Goal: Task Accomplishment & Management: Manage account settings

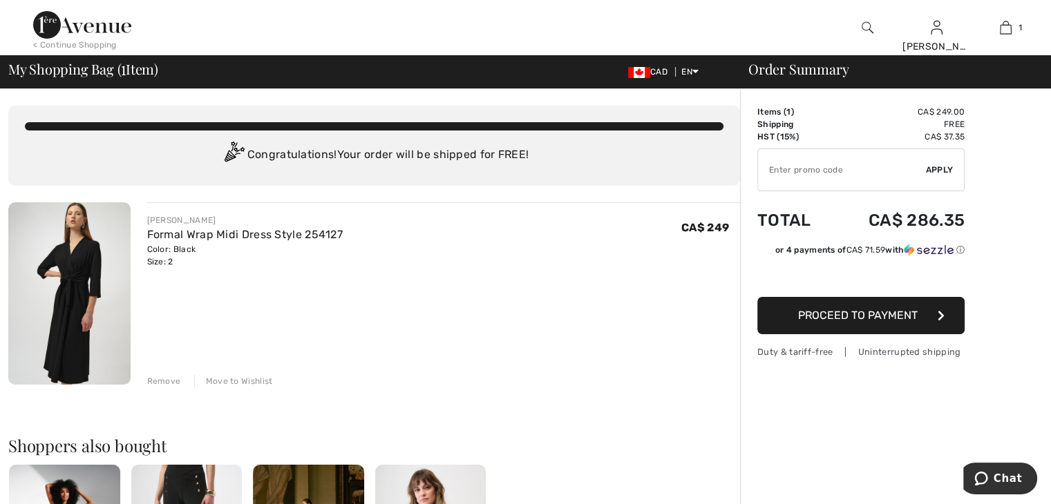
click at [219, 382] on div "Move to Wishlist" at bounding box center [233, 381] width 79 height 12
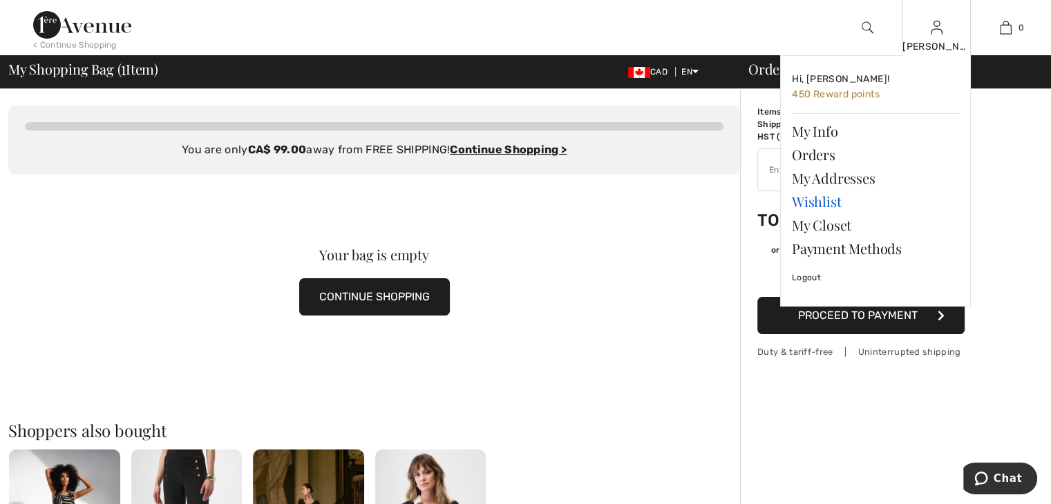
click at [826, 200] on link "Wishlist" at bounding box center [875, 201] width 167 height 23
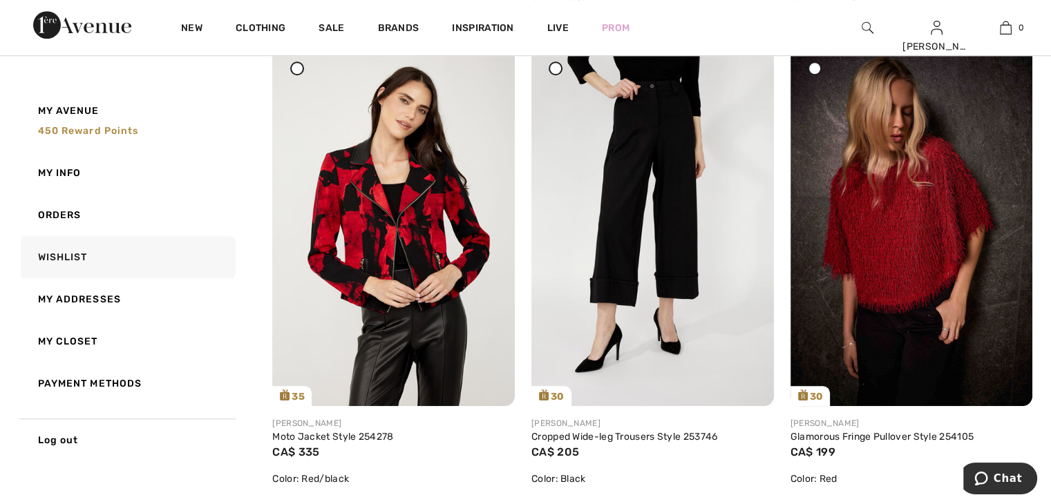
scroll to position [1259, 0]
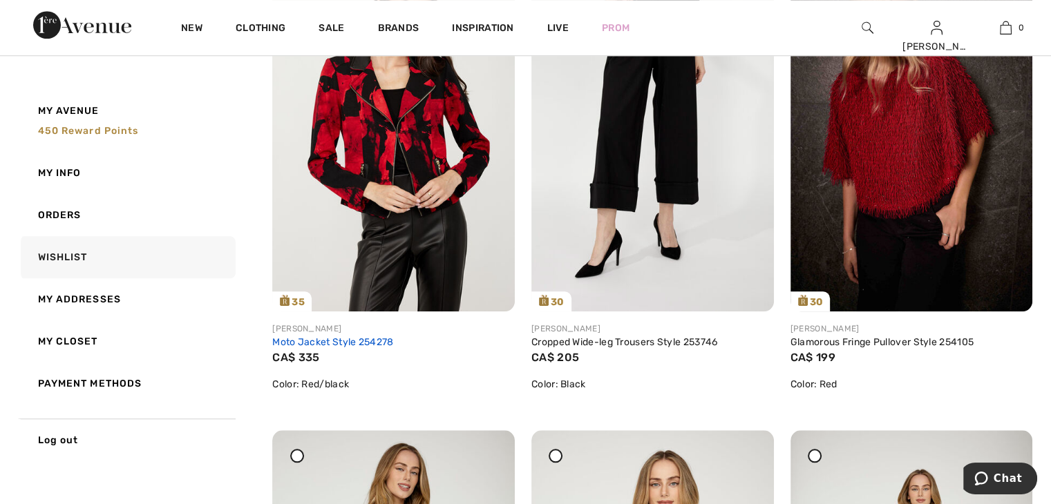
click at [362, 344] on link "Moto Jacket Style 254278" at bounding box center [332, 342] width 121 height 12
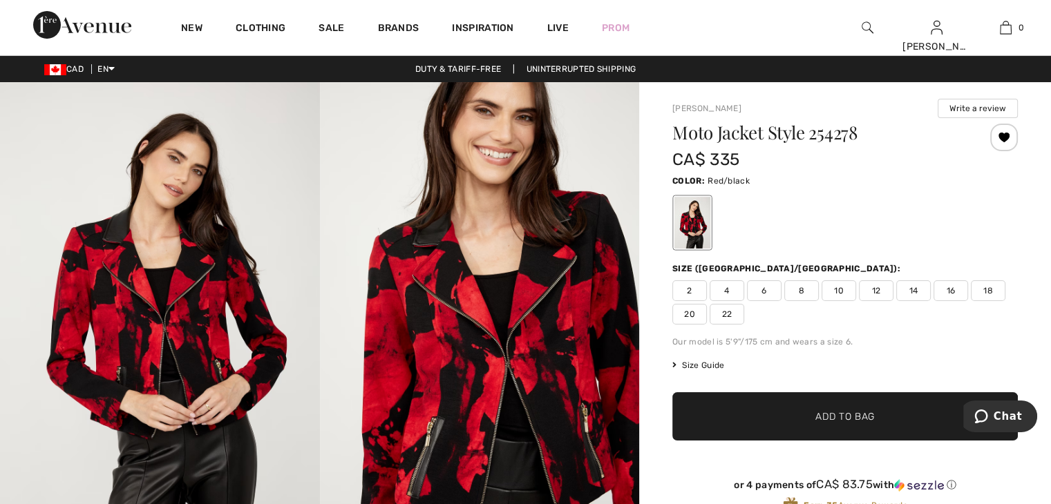
click at [491, 372] on img at bounding box center [480, 321] width 320 height 479
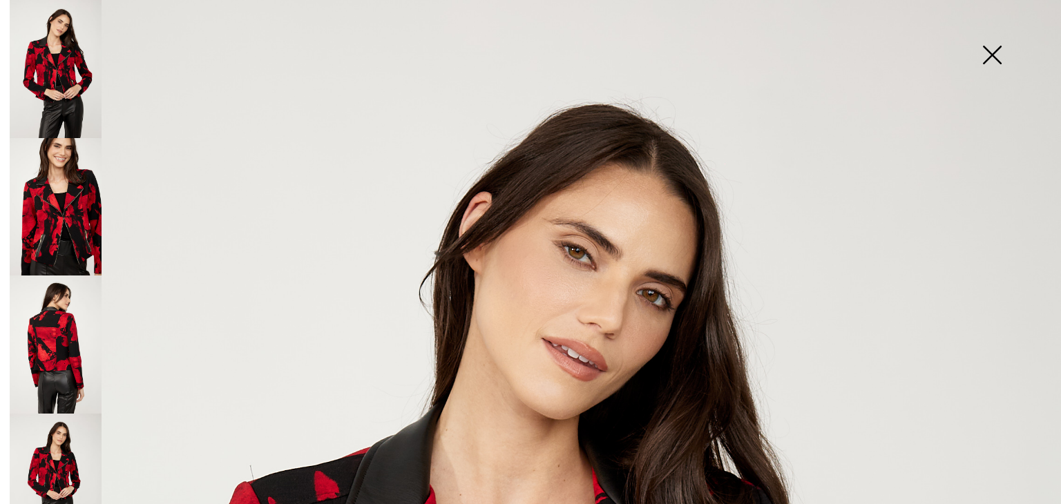
click at [996, 52] on img at bounding box center [991, 56] width 69 height 71
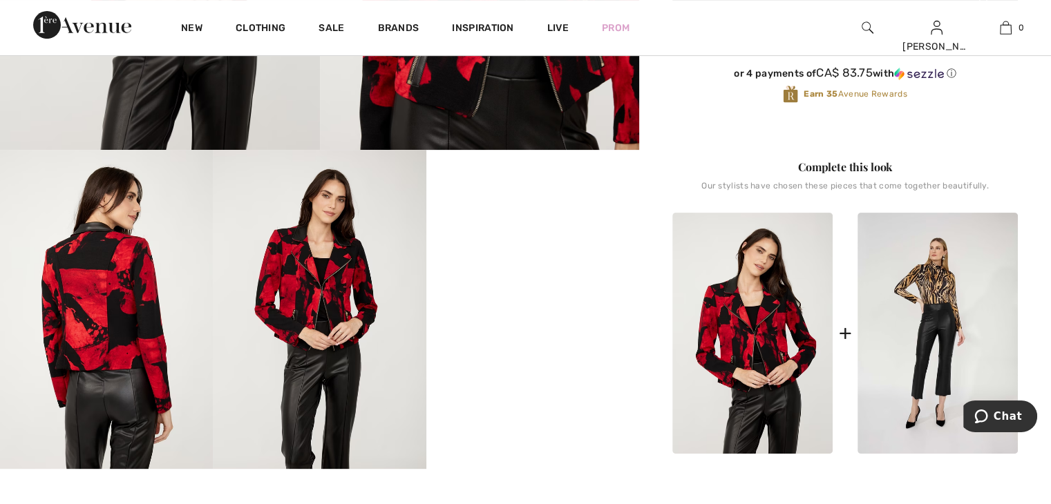
scroll to position [478, 0]
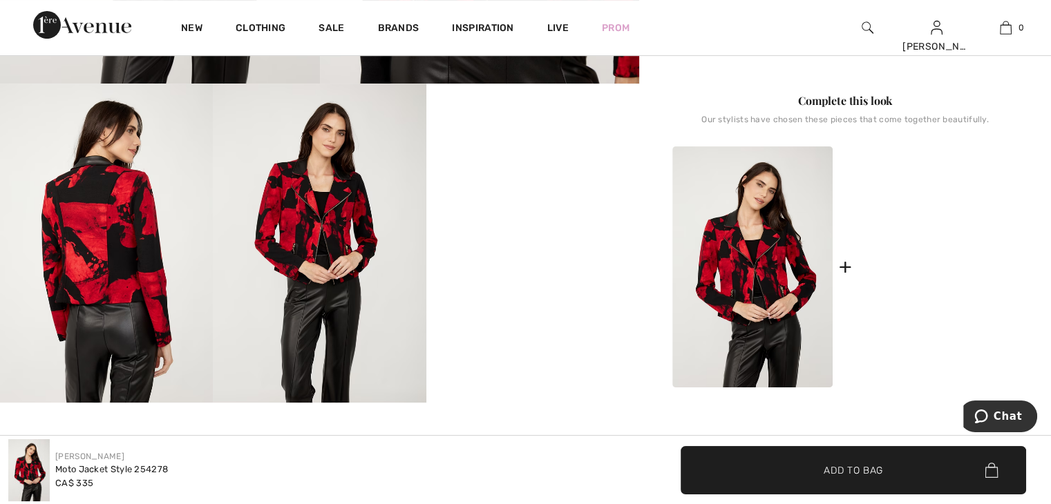
click at [925, 278] on img at bounding box center [937, 266] width 160 height 241
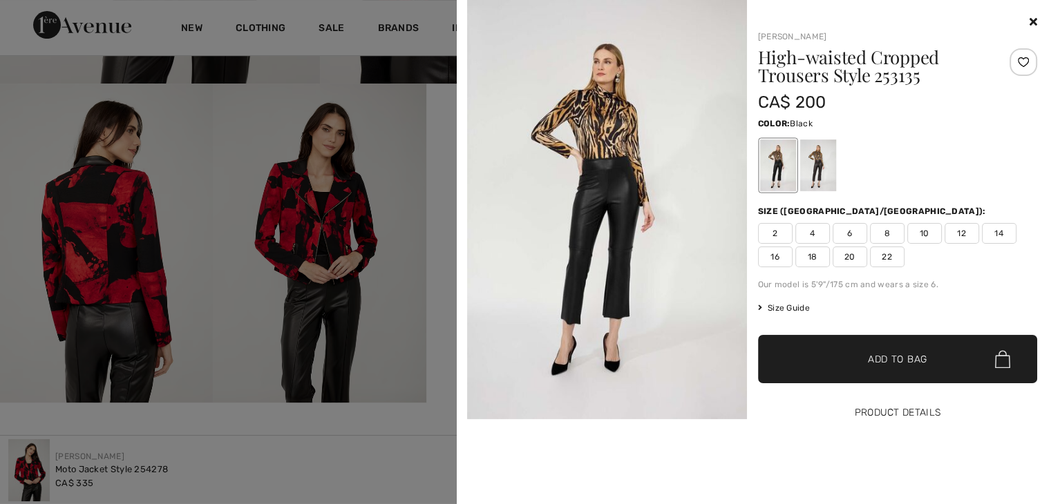
click at [856, 410] on button "Product Details" at bounding box center [898, 413] width 280 height 48
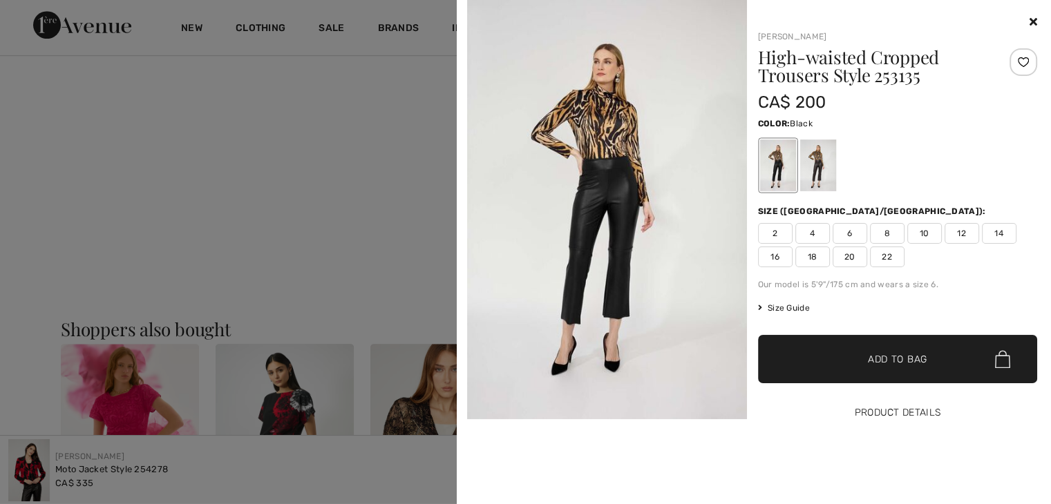
scroll to position [1001, 0]
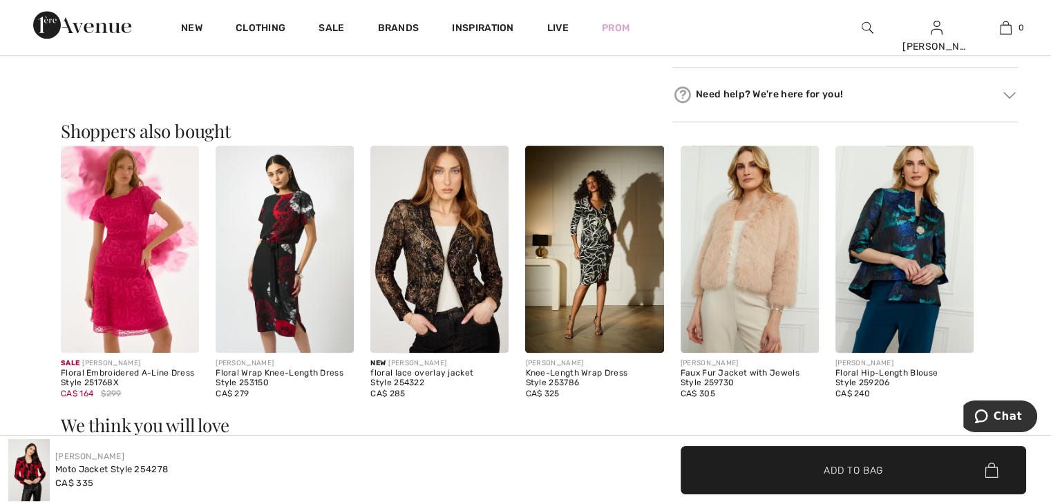
scroll to position [1242, 0]
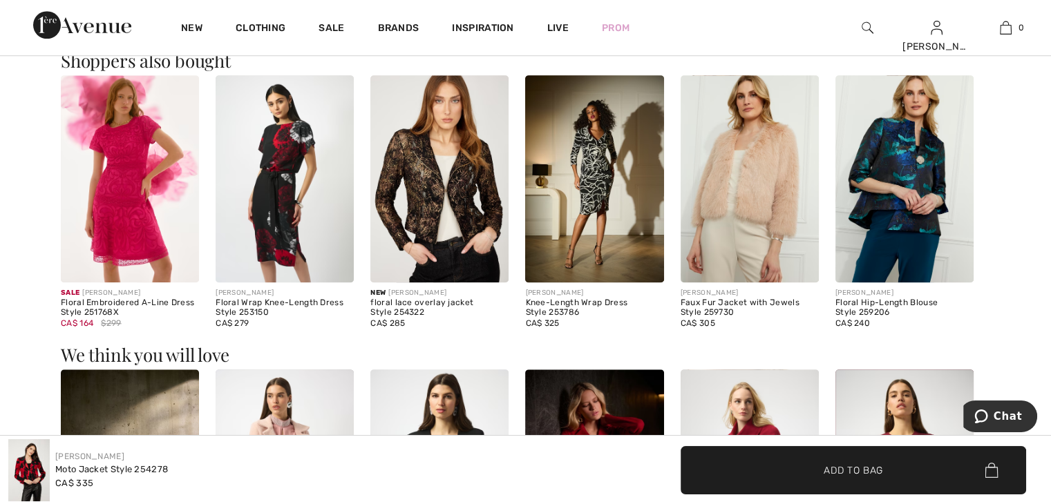
click at [301, 303] on div "Floral Wrap Knee-Length Dress Style 253150" at bounding box center [285, 307] width 138 height 19
click at [300, 258] on img at bounding box center [285, 178] width 138 height 207
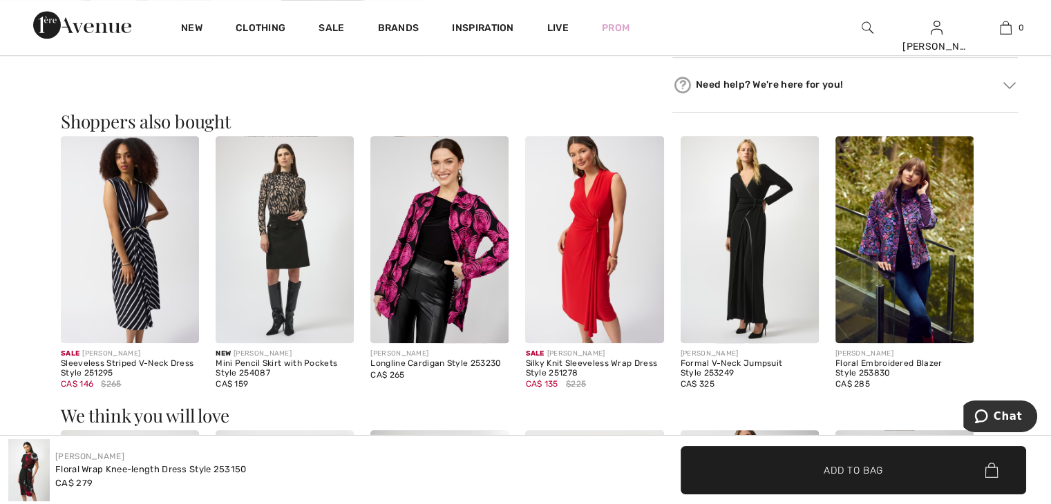
scroll to position [828, 0]
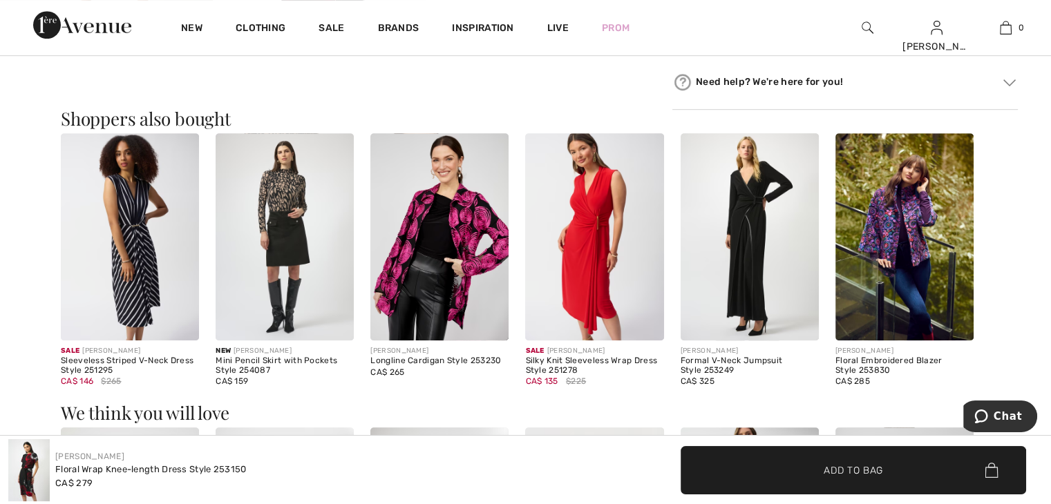
click at [919, 318] on img at bounding box center [904, 236] width 138 height 207
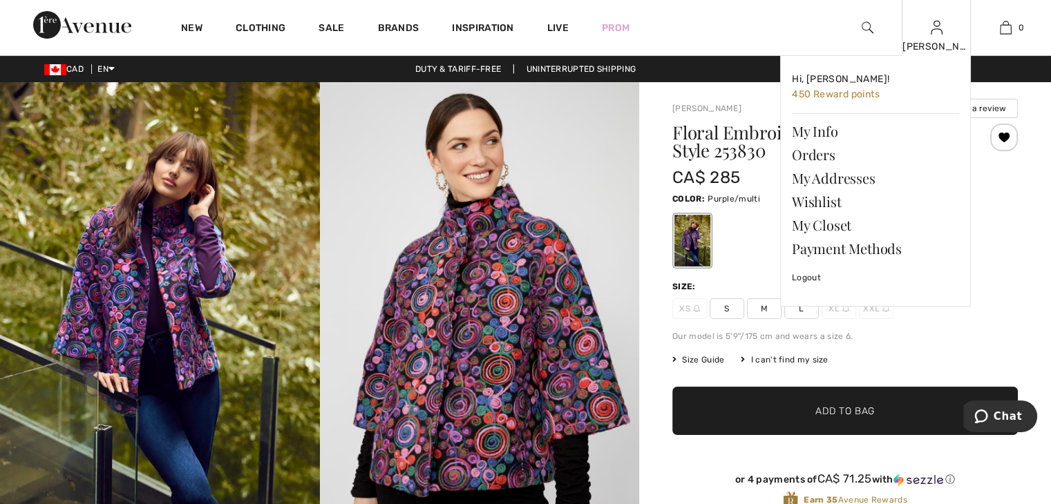
click at [935, 36] on img at bounding box center [936, 27] width 12 height 17
click at [827, 200] on link "Wishlist" at bounding box center [875, 201] width 167 height 23
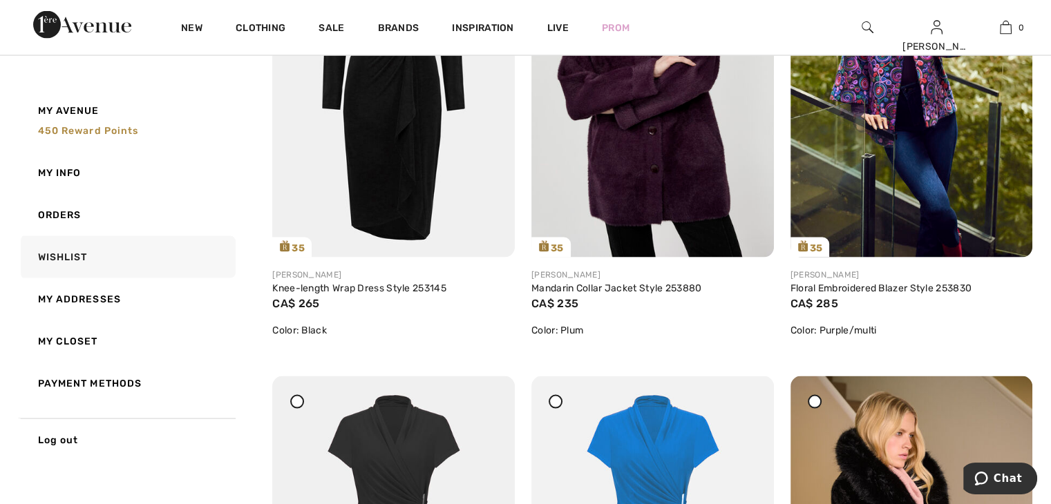
scroll to position [2798, 0]
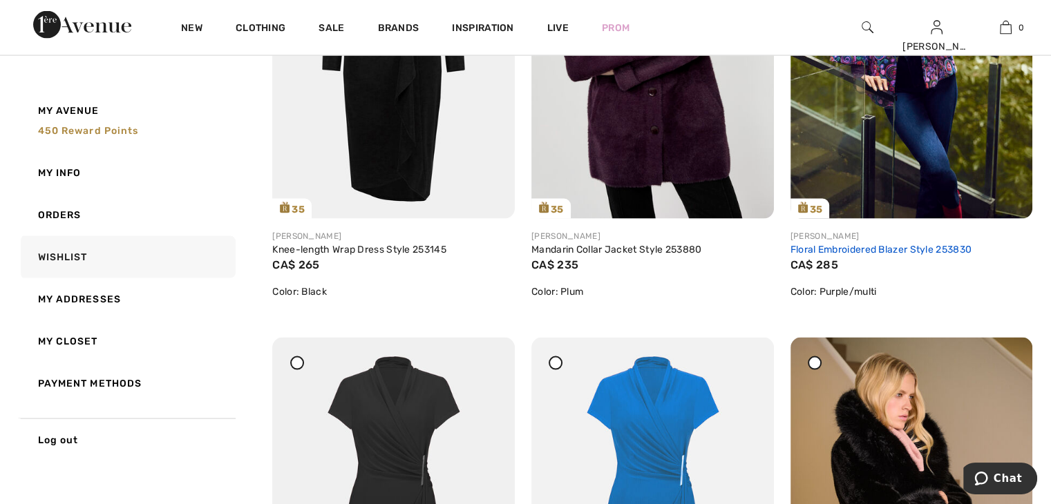
click at [901, 249] on link "Floral Embroidered Blazer Style 253830" at bounding box center [880, 250] width 181 height 12
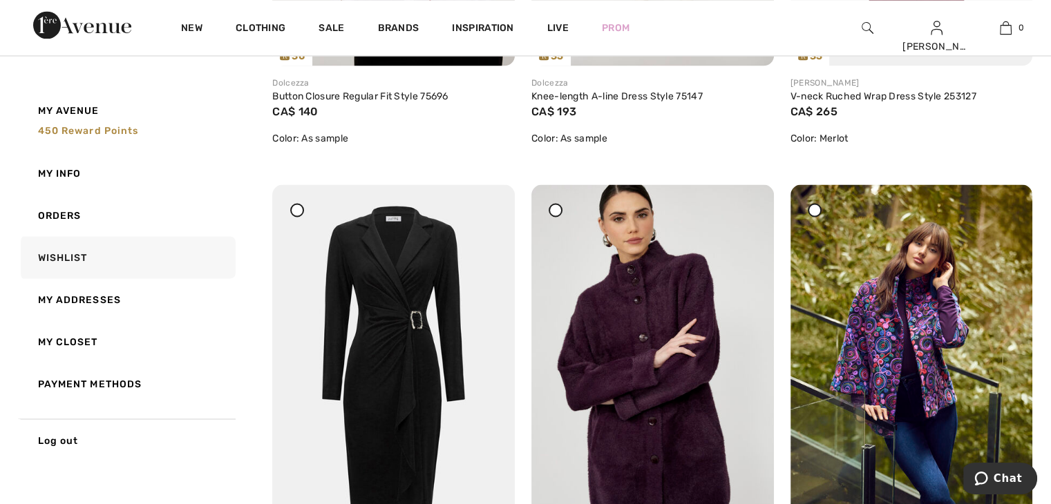
scroll to position [2447, 0]
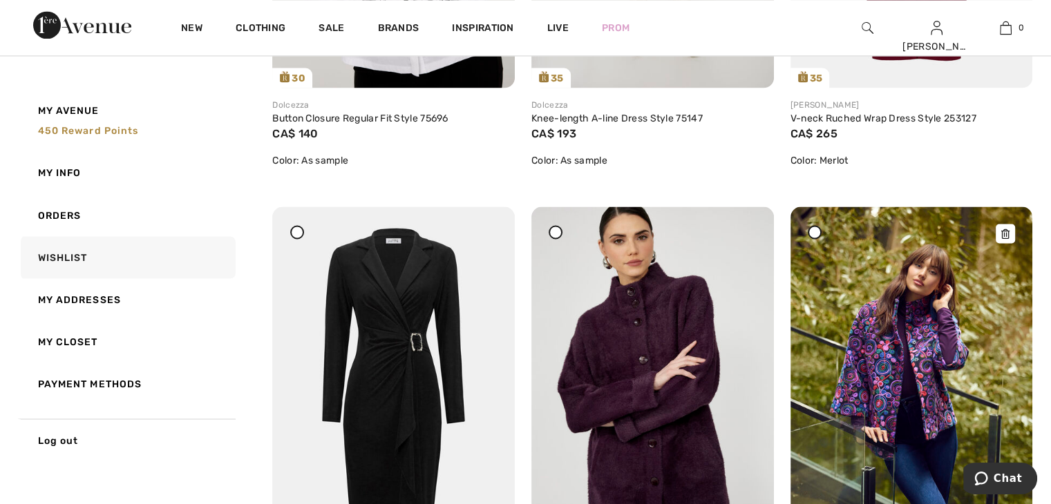
click at [1006, 230] on icon at bounding box center [1005, 234] width 8 height 10
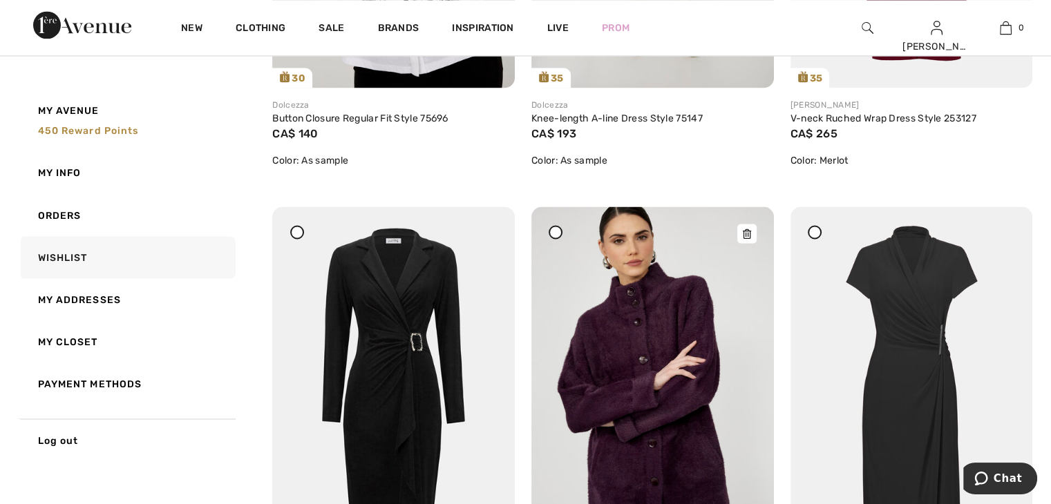
click at [682, 385] on img at bounding box center [652, 388] width 242 height 363
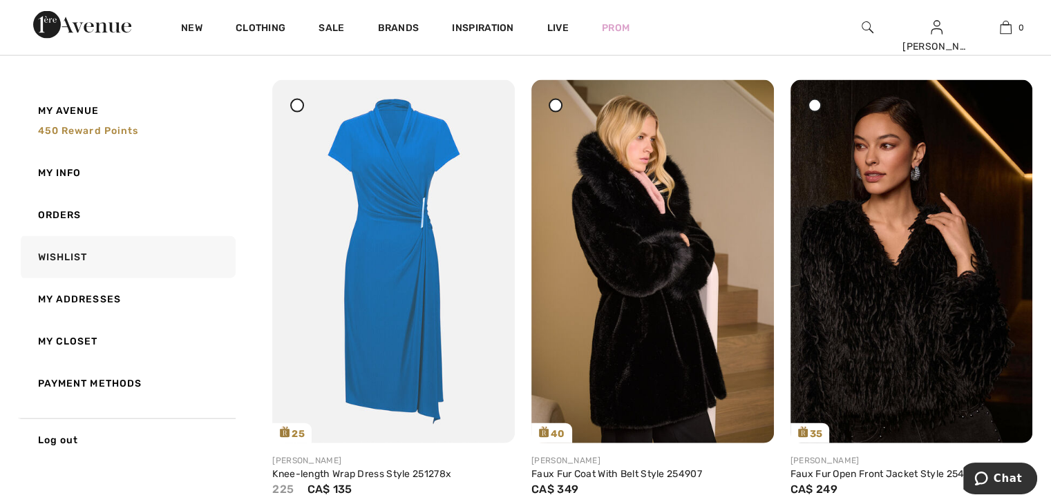
scroll to position [2971, 0]
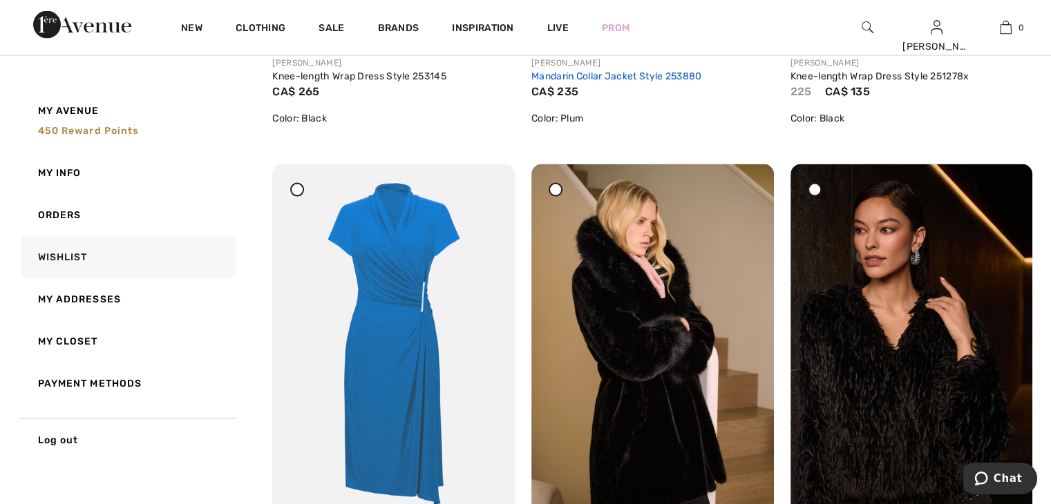
drag, startPoint x: 486, startPoint y: 186, endPoint x: 600, endPoint y: 70, distance: 162.2
click at [486, 179] on icon at bounding box center [488, 174] width 8 height 10
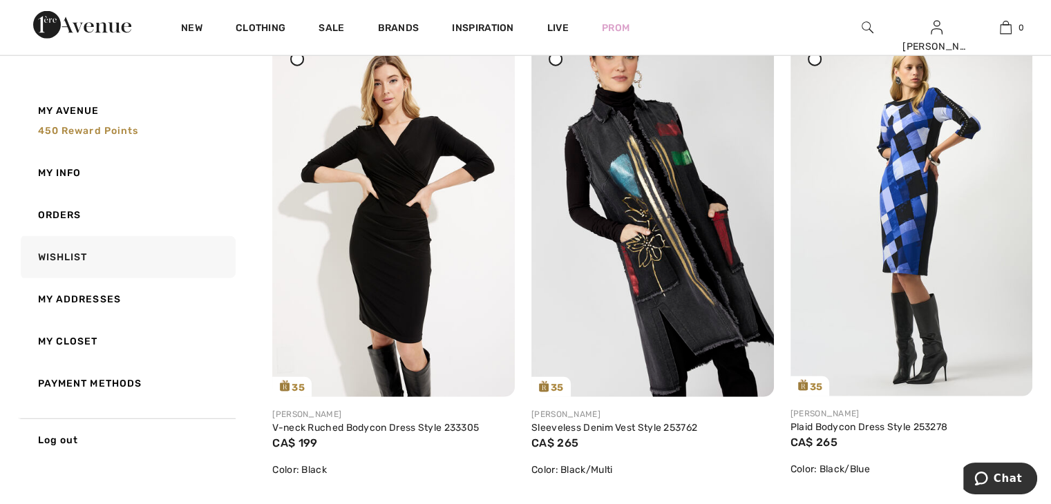
scroll to position [3589, 0]
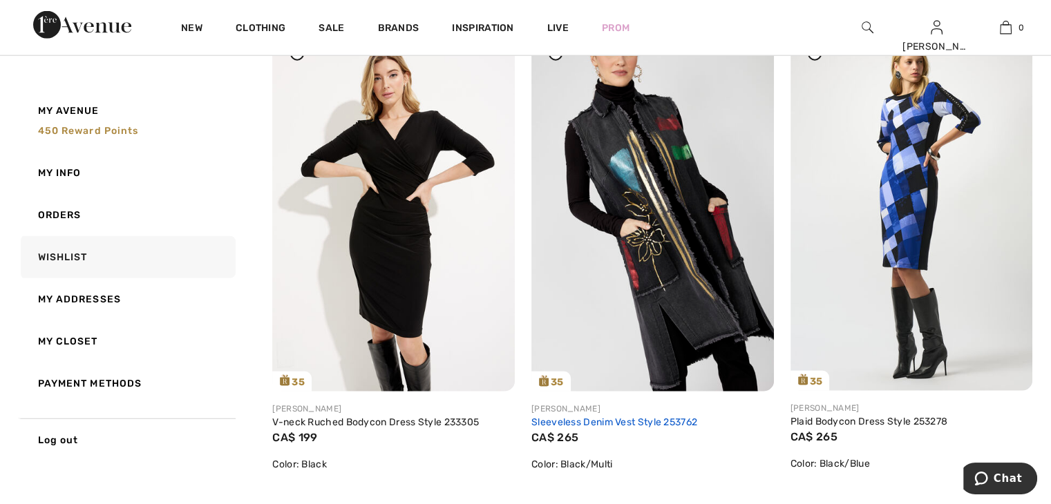
click at [597, 423] on link "Sleeveless Denim Vest Style 253762" at bounding box center [614, 423] width 166 height 12
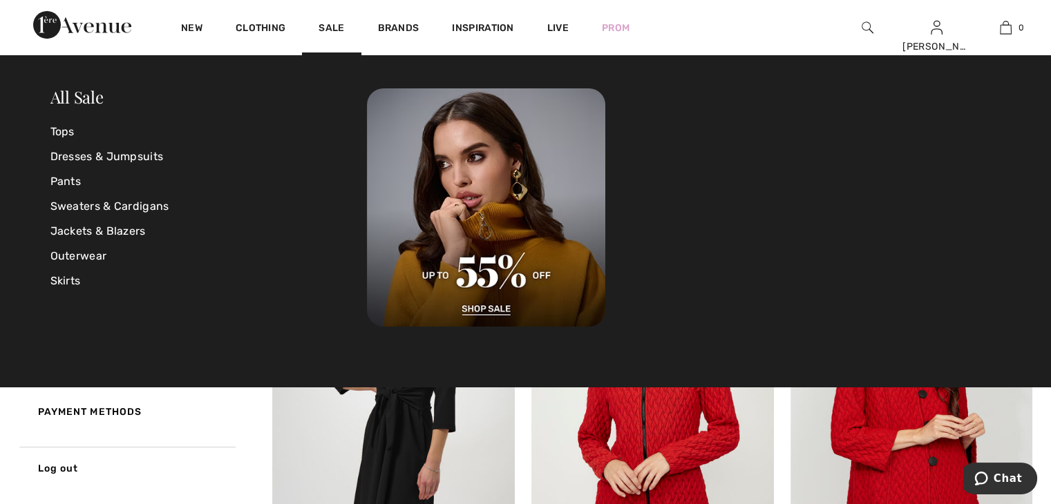
click at [783, 20] on div "New Clothing Sale Brands Inspiration Live Prom Lynn Hi, Lynn! 450 Reward points…" at bounding box center [525, 27] width 1051 height 55
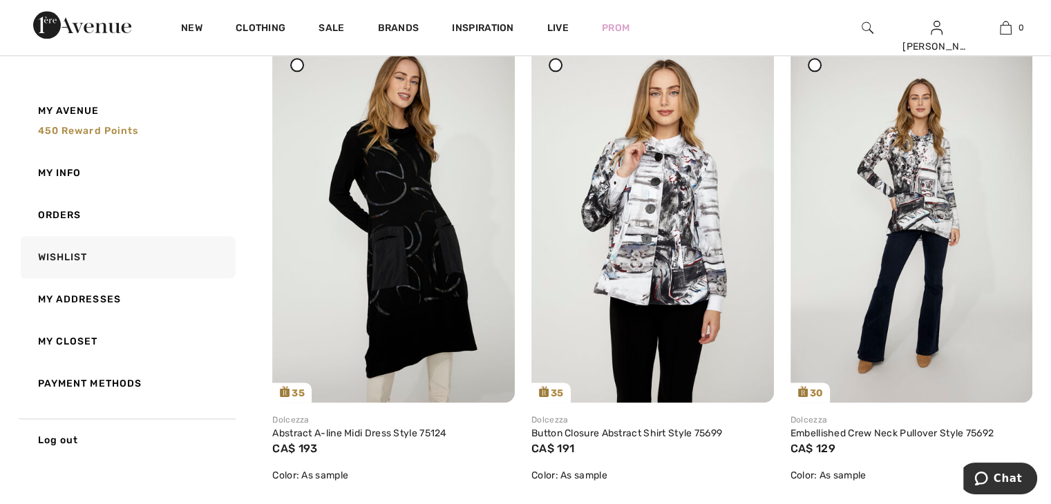
scroll to position [1677, 0]
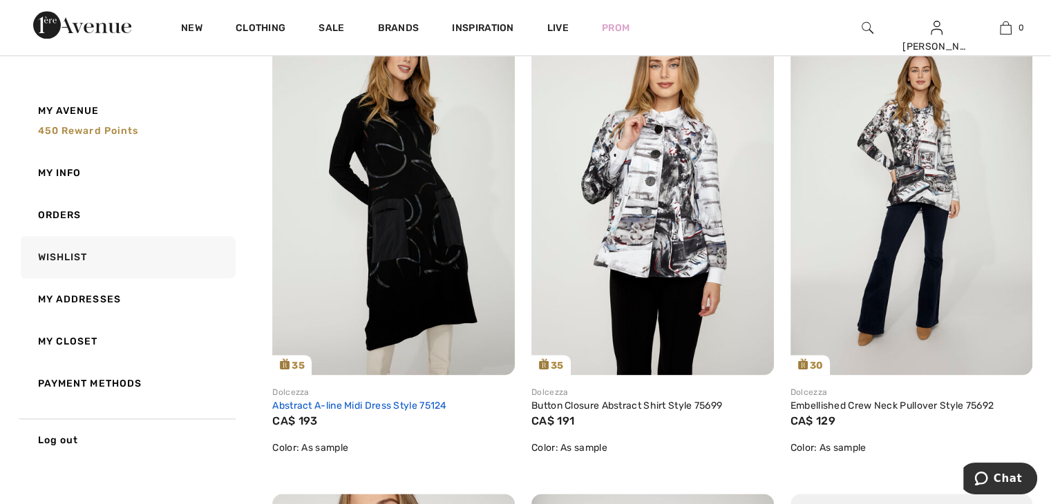
click at [365, 402] on link "Abstract A-line Midi Dress Style 75124" at bounding box center [359, 406] width 174 height 12
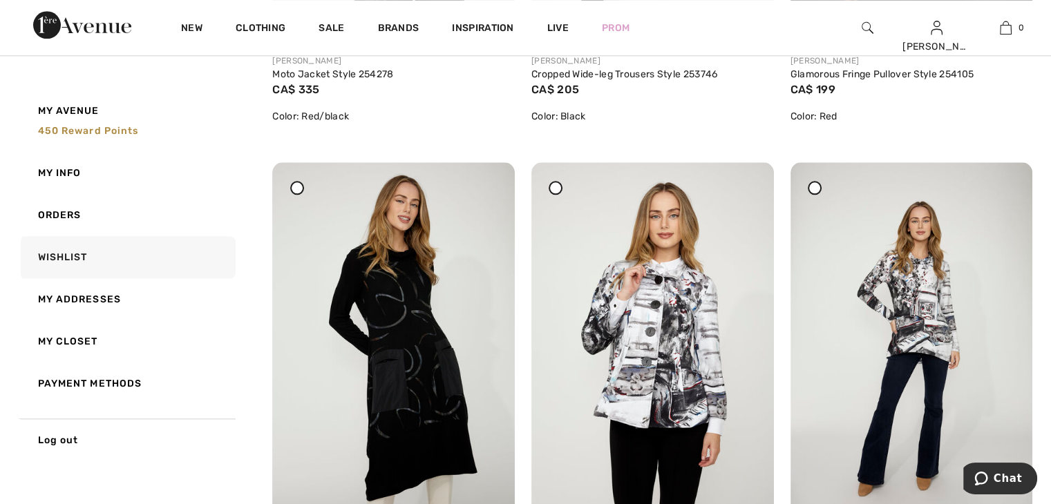
scroll to position [1504, 0]
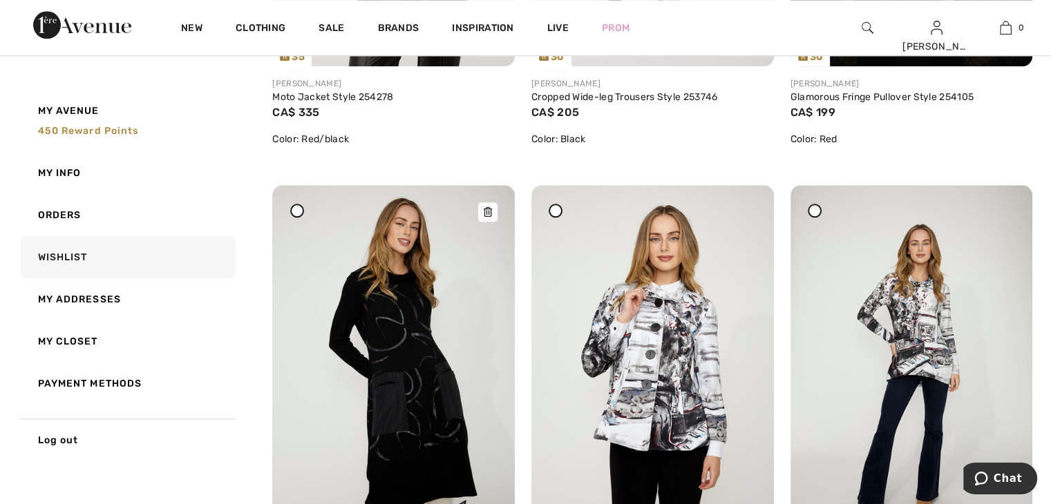
drag, startPoint x: 489, startPoint y: 209, endPoint x: 589, endPoint y: 70, distance: 171.4
click at [489, 209] on icon at bounding box center [488, 212] width 8 height 10
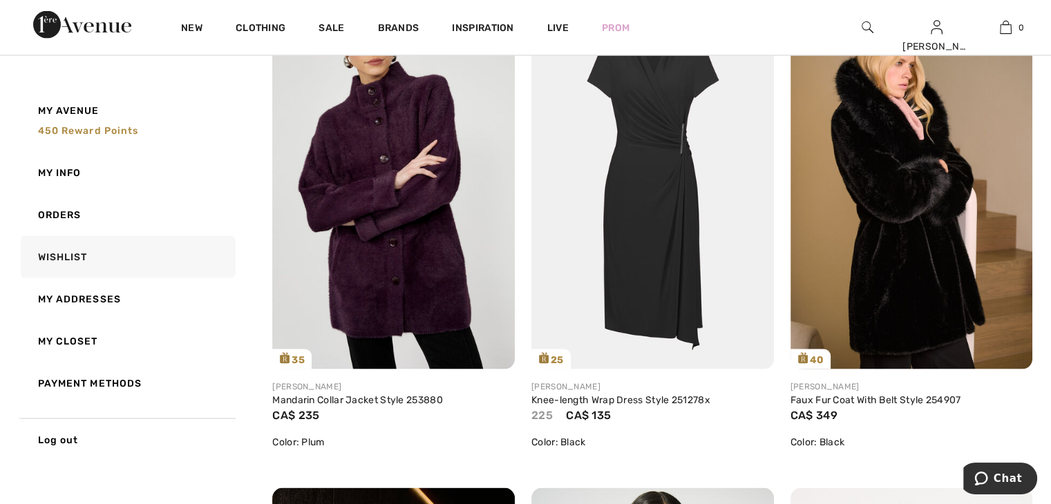
scroll to position [2653, 0]
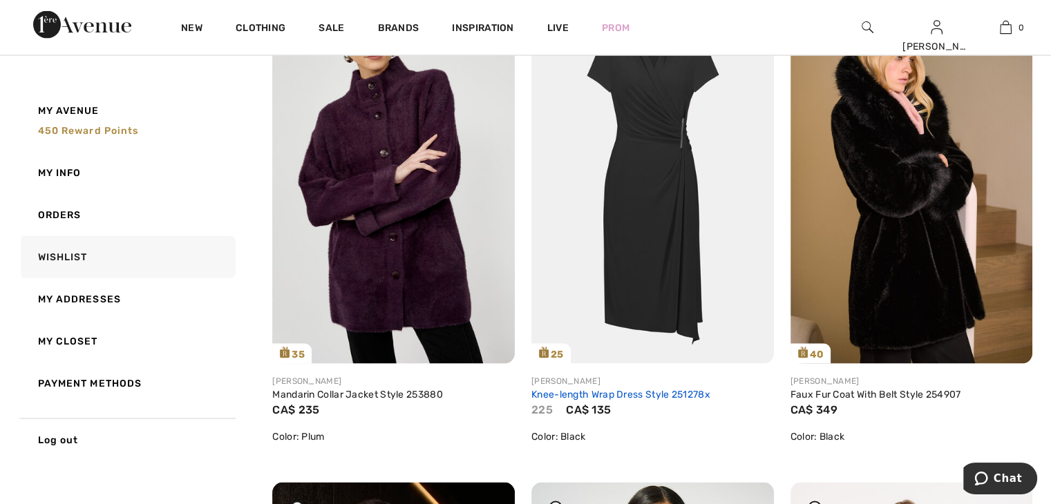
click at [589, 395] on link "Knee-length Wrap Dress Style 251278x" at bounding box center [620, 395] width 179 height 12
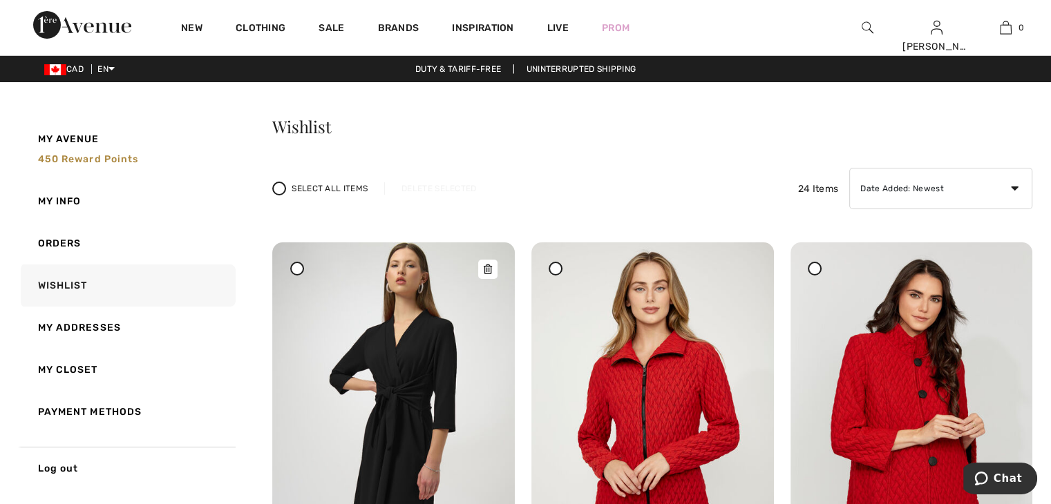
click at [416, 394] on img at bounding box center [393, 423] width 242 height 363
